Goal: Communication & Community: Answer question/provide support

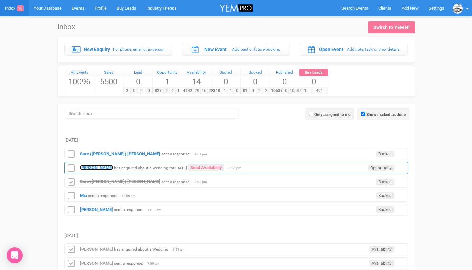
click at [94, 169] on strong "[PERSON_NAME]" at bounding box center [96, 167] width 33 height 5
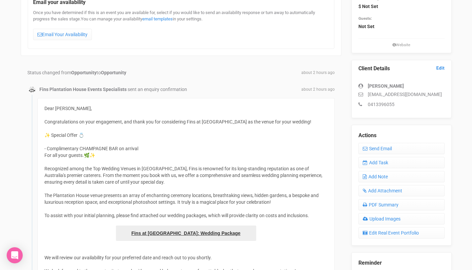
scroll to position [104, 0]
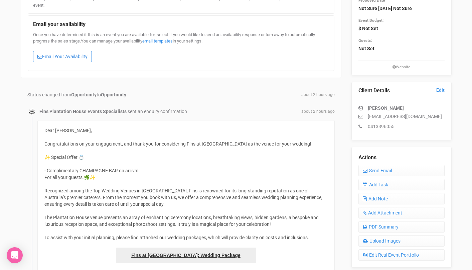
click at [70, 59] on link "Email Your Availability" at bounding box center [62, 56] width 59 height 11
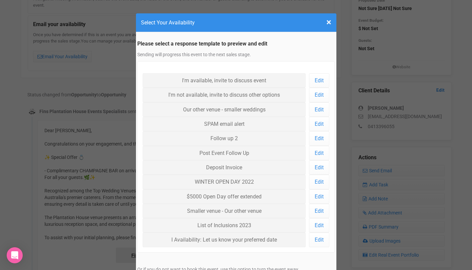
scroll to position [79, 0]
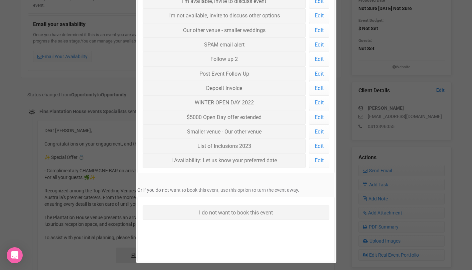
click at [99, 169] on div "× Close Select Your Availability Please select a response template to preview a…" at bounding box center [236, 135] width 472 height 270
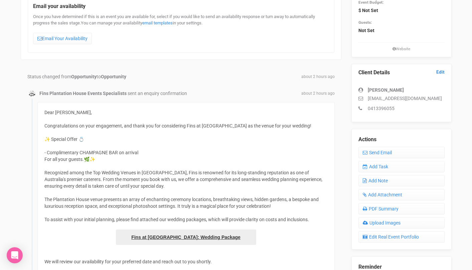
scroll to position [158, 0]
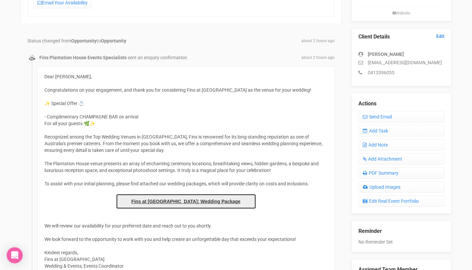
click at [153, 199] on link "Fins at [GEOGRAPHIC_DATA]: Wedding Package" at bounding box center [186, 200] width 140 height 15
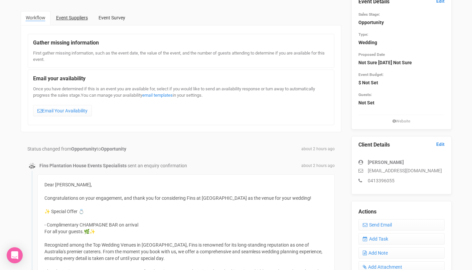
scroll to position [22, 0]
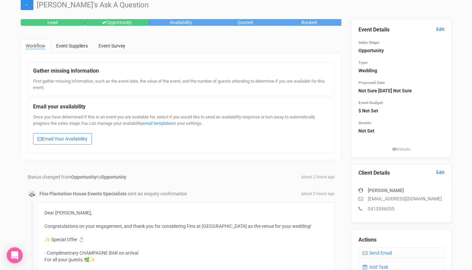
click at [58, 136] on link "Email Your Availability" at bounding box center [62, 138] width 59 height 11
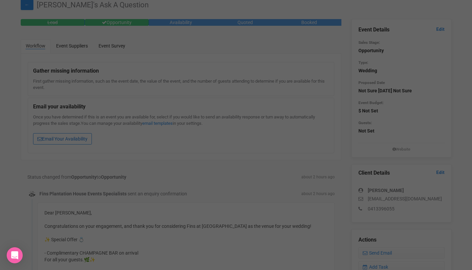
scroll to position [0, 0]
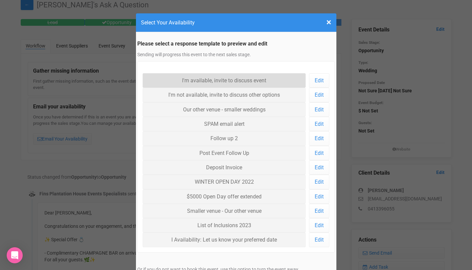
click at [170, 82] on link "I'm available, invite to discuss event" at bounding box center [224, 80] width 163 height 14
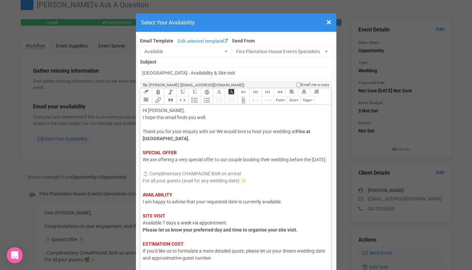
click at [166, 204] on span "I am happy to advise that your requested date is currently available." at bounding box center [212, 201] width 139 height 5
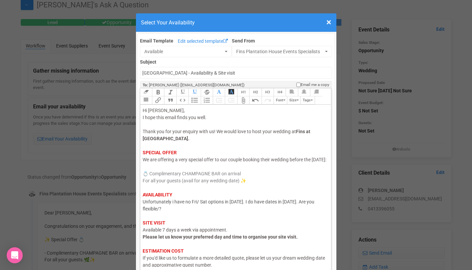
click at [159, 217] on div "Hi [PERSON_NAME], I hope this email finds you well. Thank you for your enquiry …" at bounding box center [235, 205] width 184 height 196
click at [177, 220] on div "Hi [PERSON_NAME], I hope this email finds you well. Thank you for your enquiry …" at bounding box center [235, 205] width 184 height 196
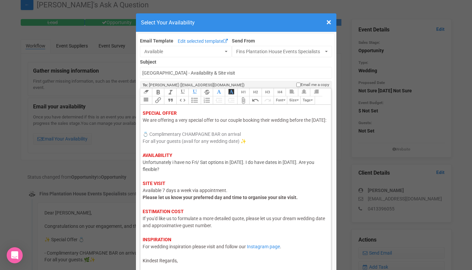
scroll to position [46, 0]
click at [177, 265] on trix-editor "Hi [PERSON_NAME], I hope this email finds you well. Thank you for your enquiry …" at bounding box center [235, 186] width 191 height 162
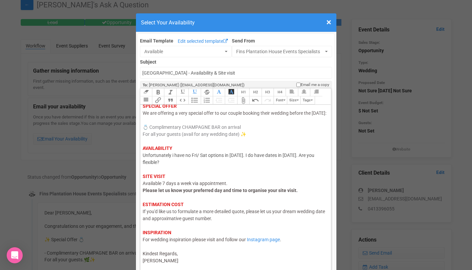
type trix-editor "<div><span style="color: rgb(95, 88, 88);">Hi [PERSON_NAME],</span><br><span st…"
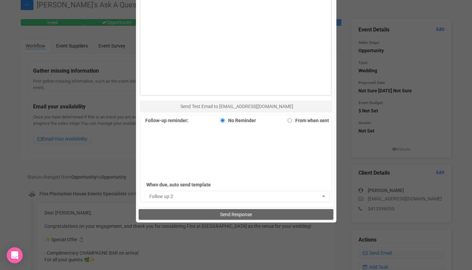
scroll to position [427, 0]
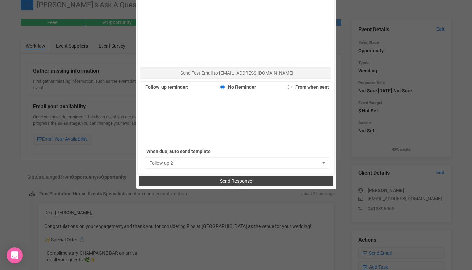
click at [187, 180] on button "Send Response" at bounding box center [236, 180] width 195 height 11
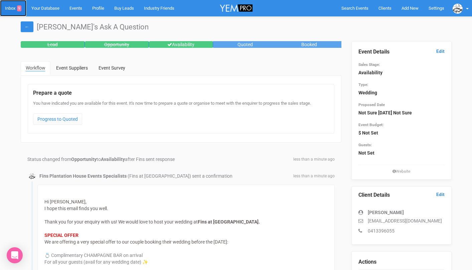
click at [11, 12] on link "Inbox 9" at bounding box center [13, 8] width 26 height 16
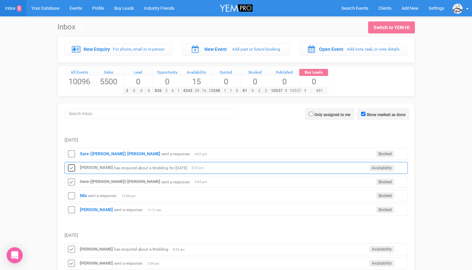
click at [71, 165] on icon at bounding box center [71, 168] width 10 height 9
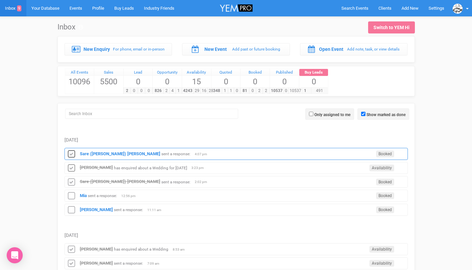
click at [72, 154] on icon at bounding box center [71, 154] width 10 height 9
